Goal: Task Accomplishment & Management: Complete application form

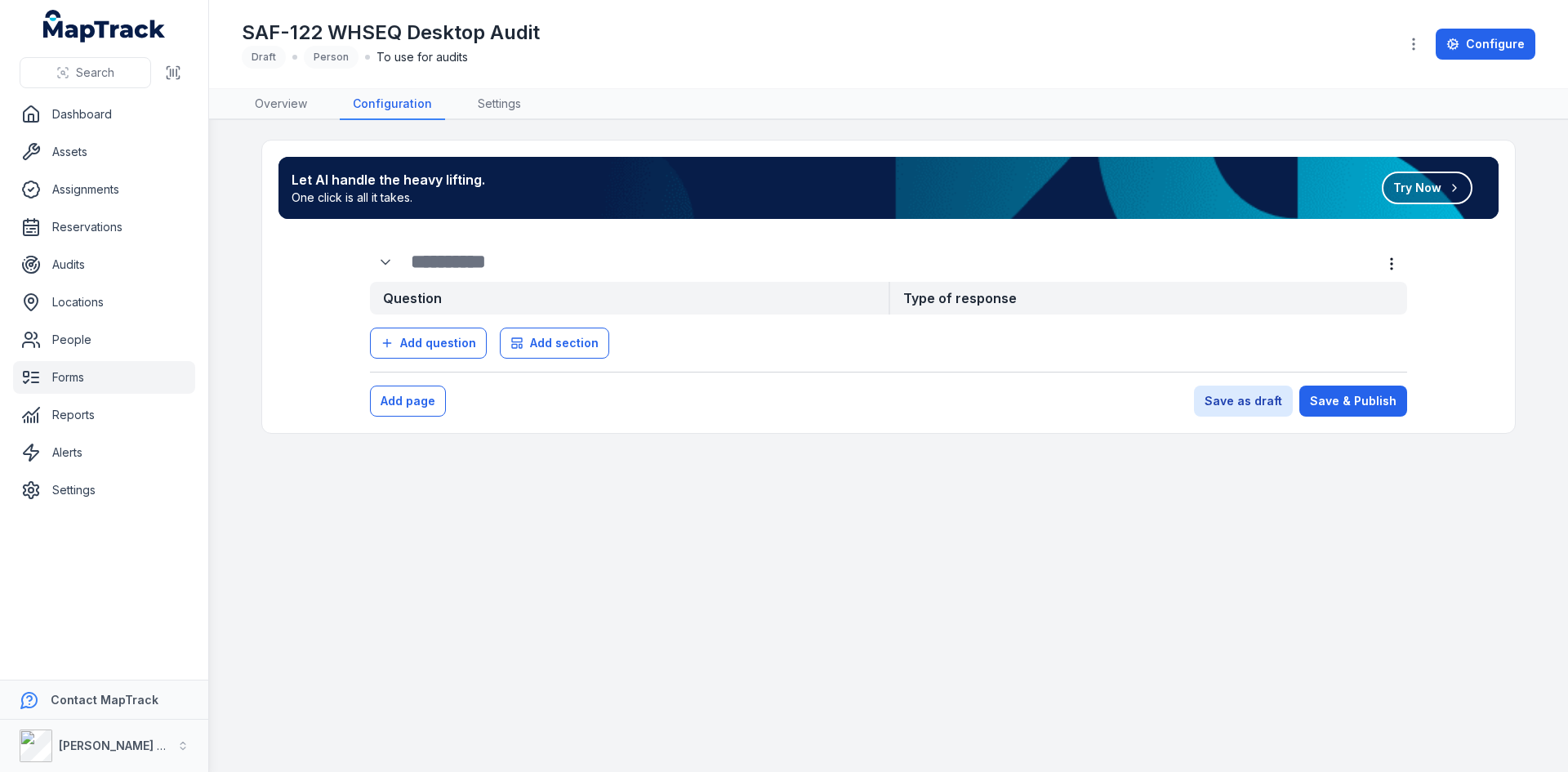
click at [404, 61] on span "To use for audits" at bounding box center [423, 57] width 92 height 16
click at [1044, 54] on button "button" at bounding box center [1414, 44] width 31 height 31
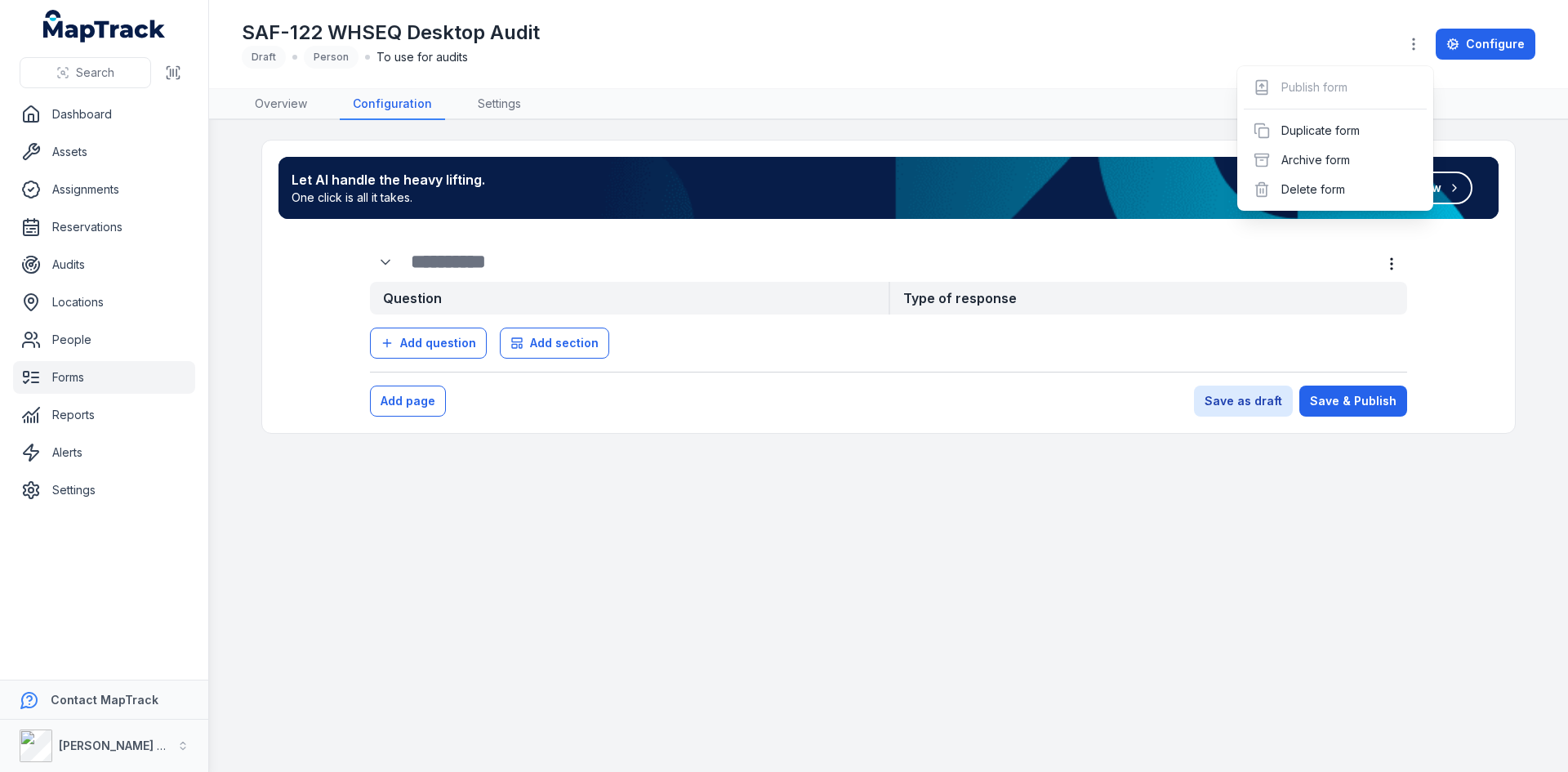
click at [502, 65] on div "SAF-122 WHSEQ Desktop Audit Draft Person To use for audits Configure" at bounding box center [889, 44] width 1294 height 75
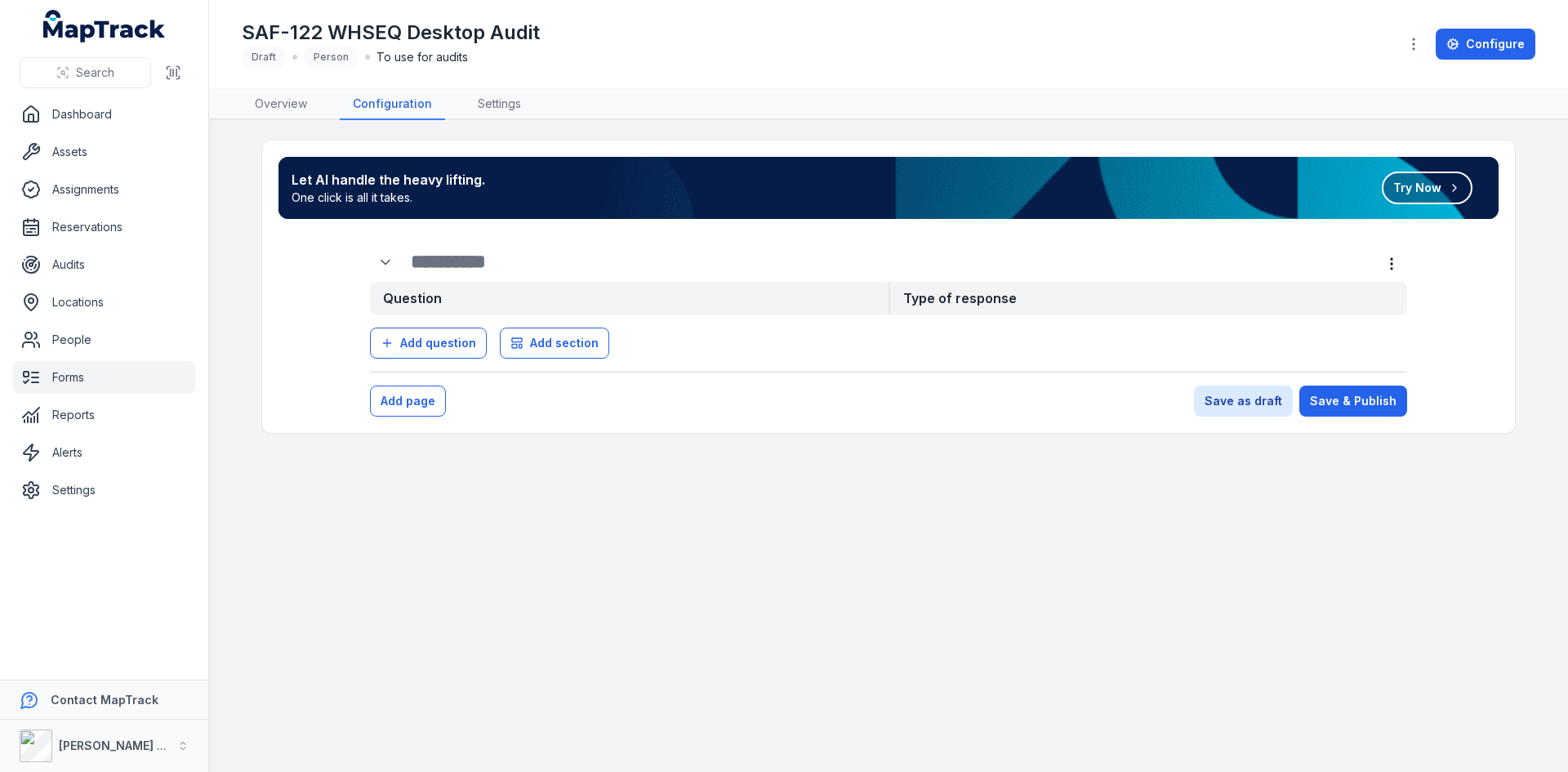
click at [322, 53] on div "Person" at bounding box center [330, 57] width 54 height 22
click at [287, 94] on link "Overview" at bounding box center [281, 105] width 79 height 31
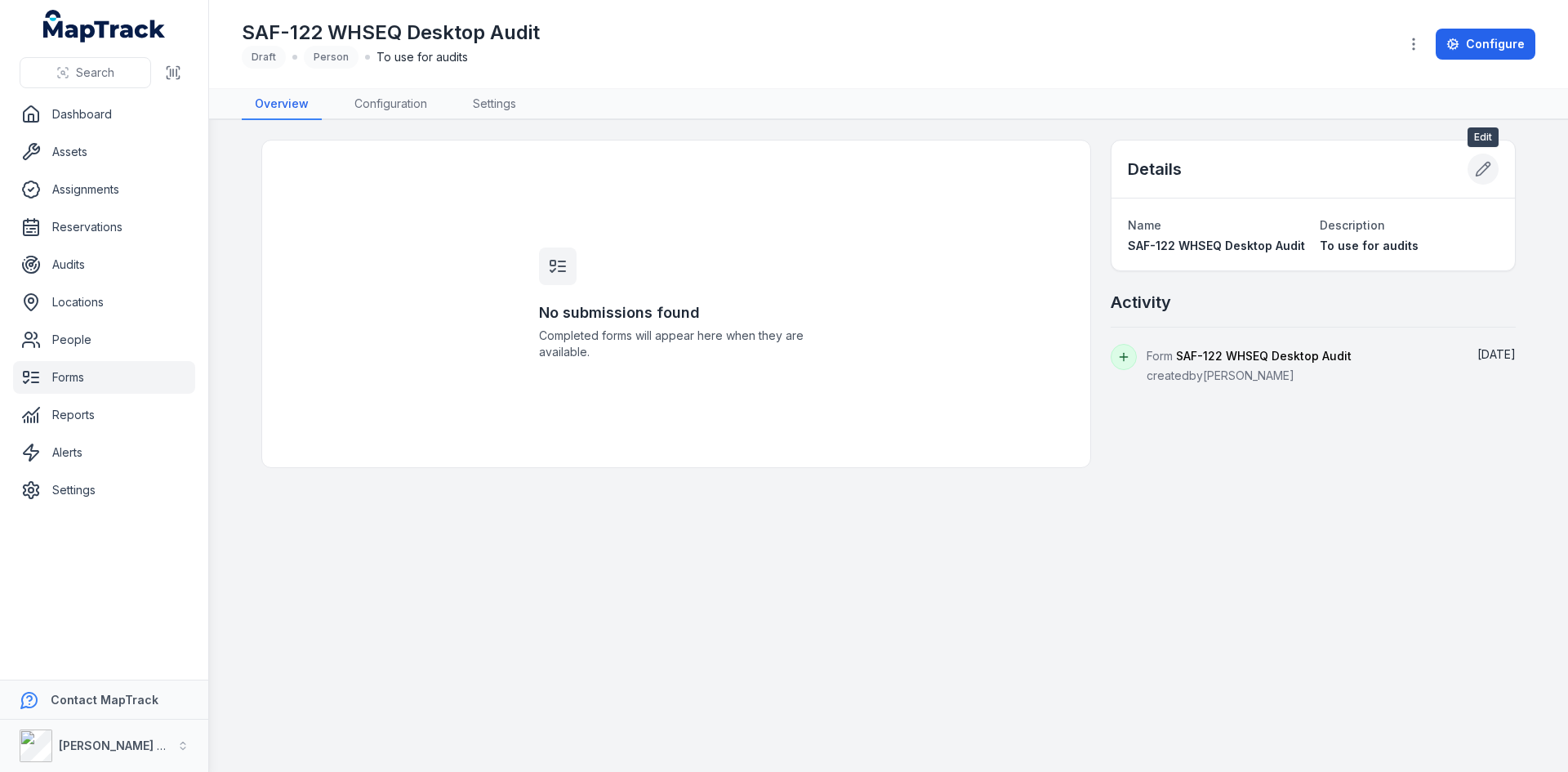
click at [1044, 175] on icon at bounding box center [1482, 169] width 16 height 16
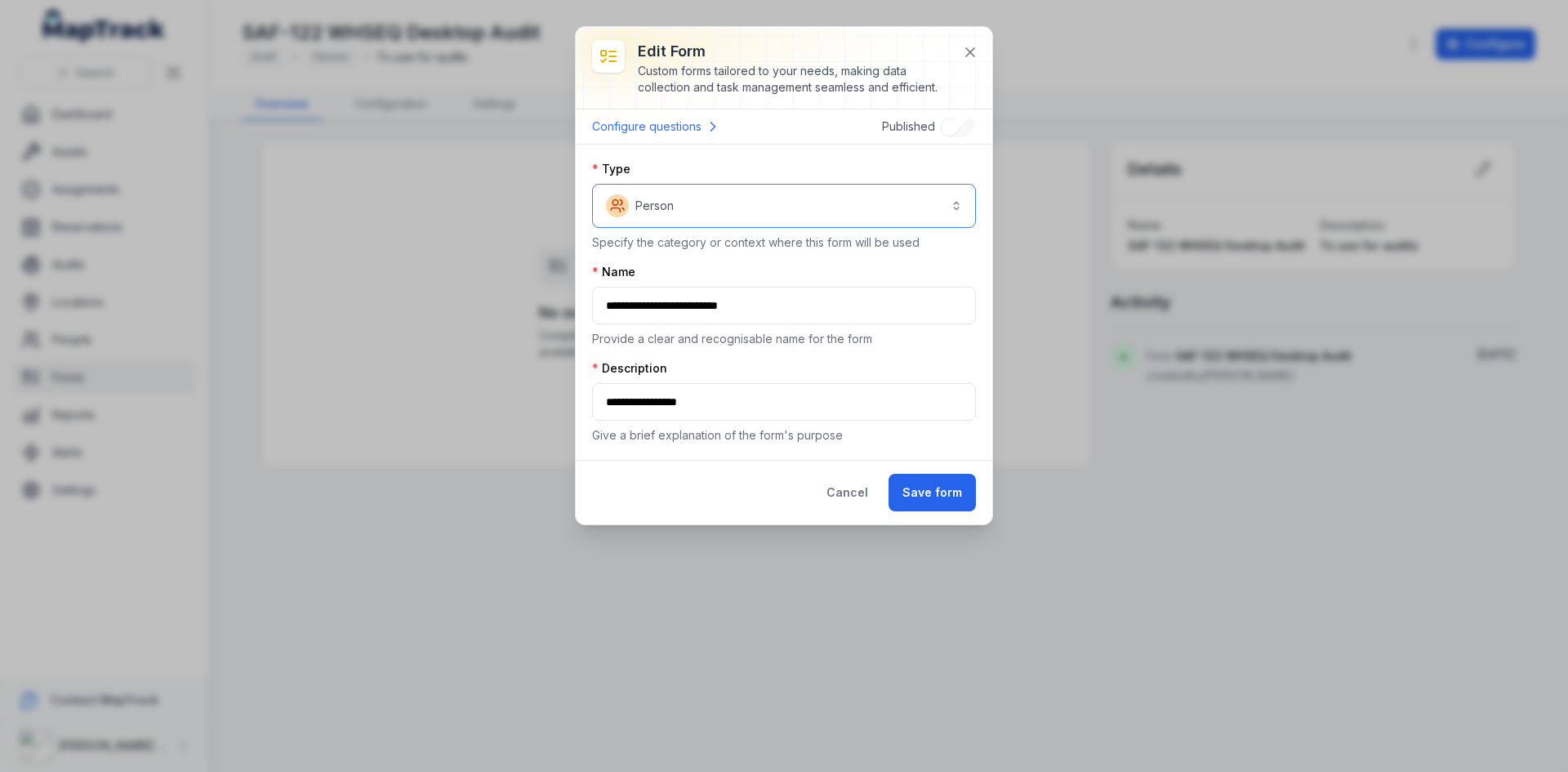
click at [718, 201] on button "Person ******" at bounding box center [784, 206] width 384 height 44
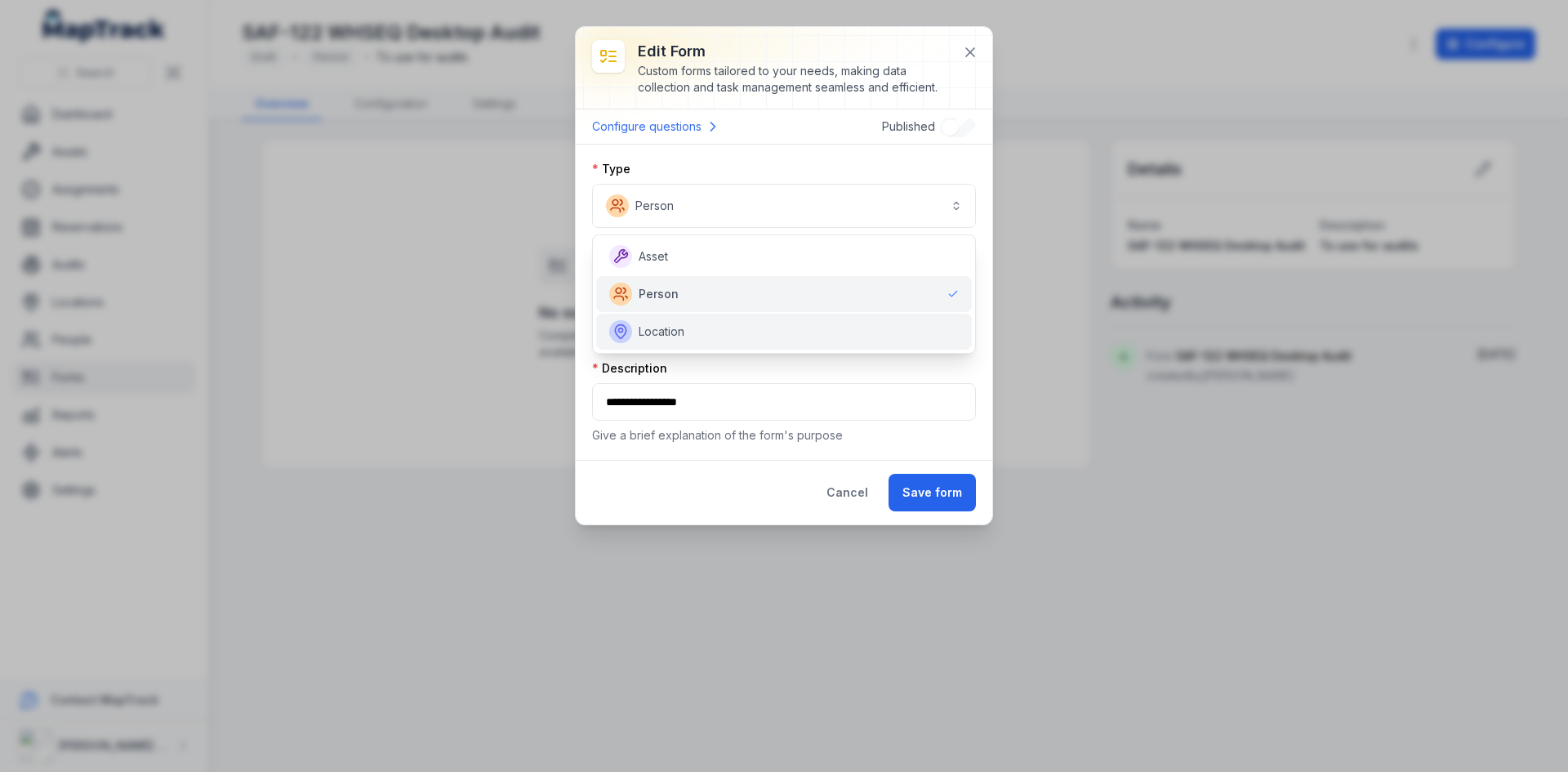
click at [689, 334] on div "Location" at bounding box center [784, 331] width 349 height 22
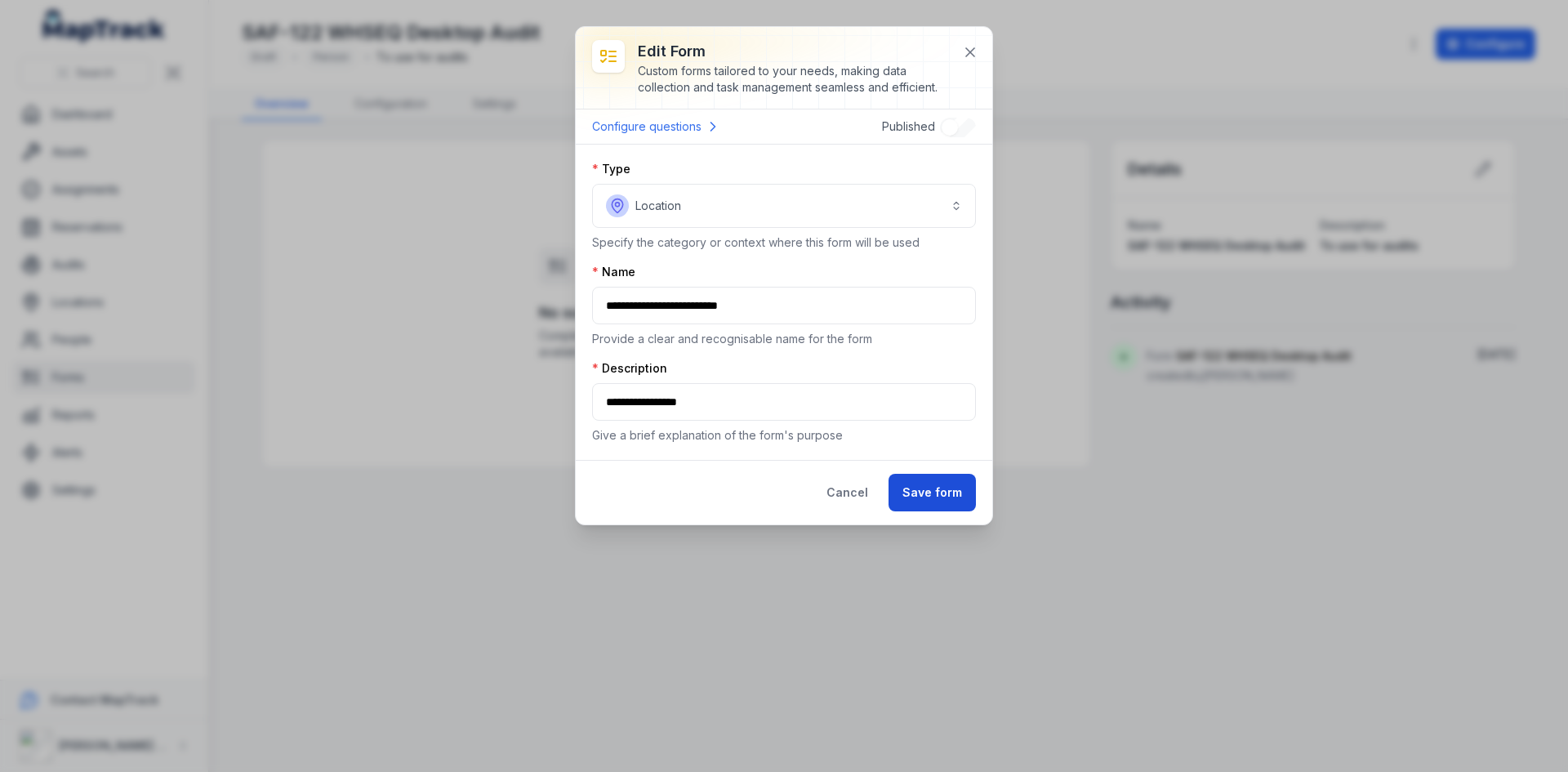
click at [923, 477] on button "Save form" at bounding box center [932, 492] width 87 height 37
